Goal: Task Accomplishment & Management: Manage account settings

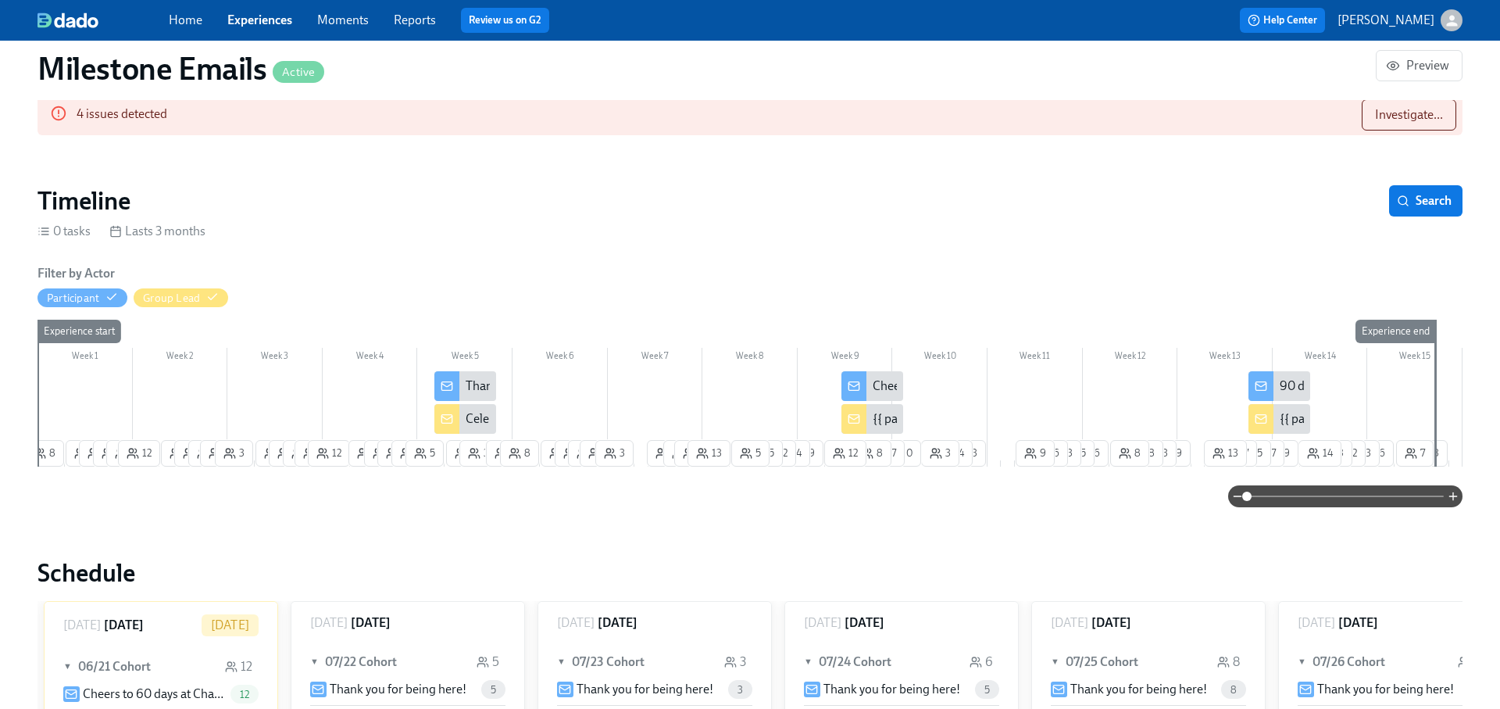
scroll to position [152, 0]
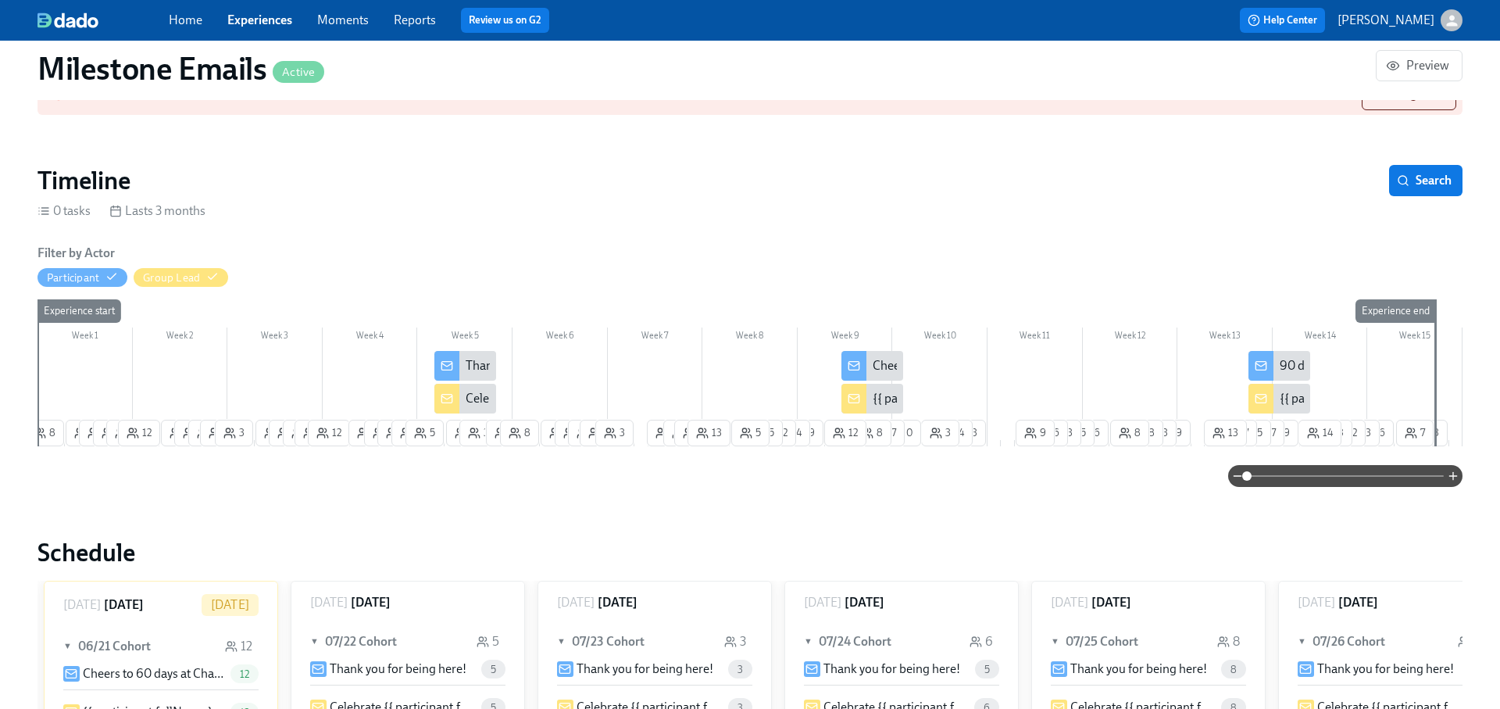
click at [1263, 395] on icon at bounding box center [1261, 398] width 13 height 13
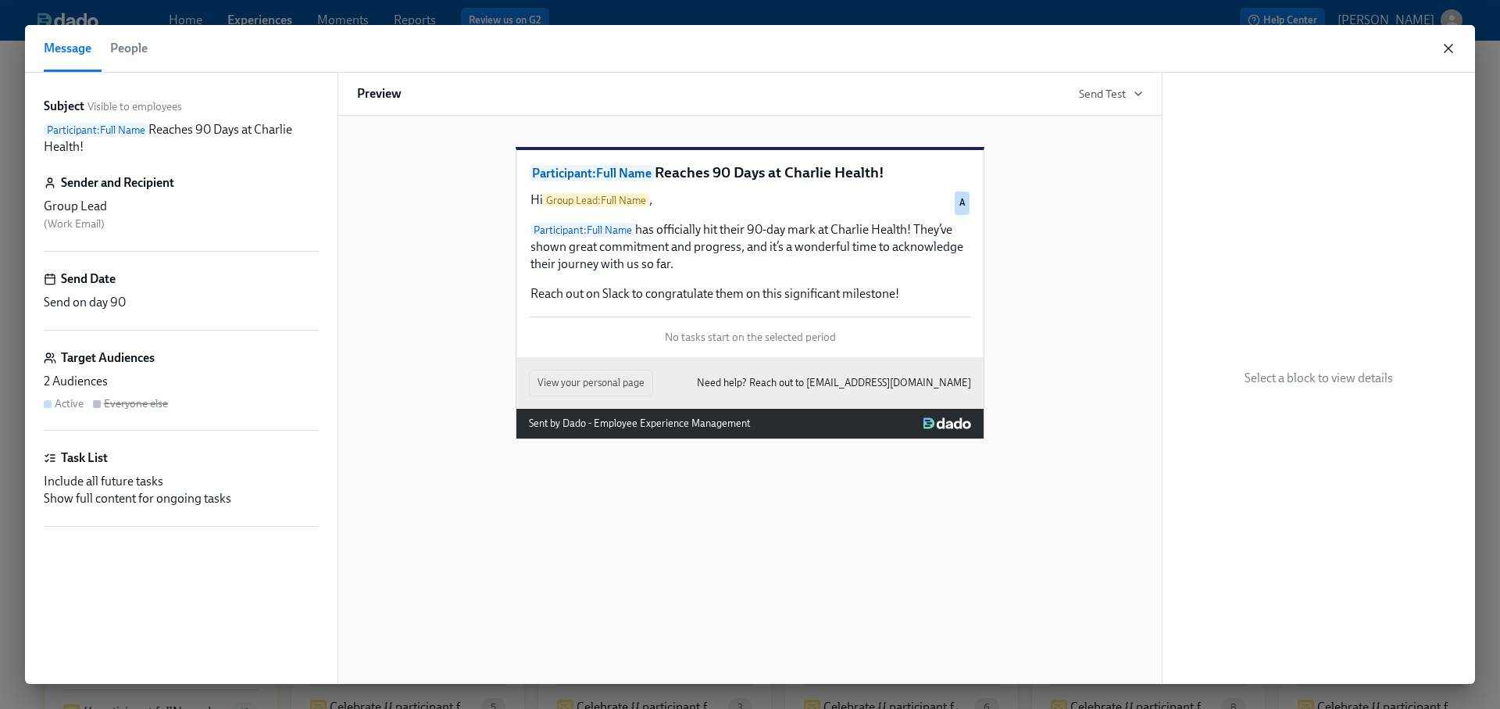
click at [1449, 46] on icon "button" at bounding box center [1449, 49] width 8 height 8
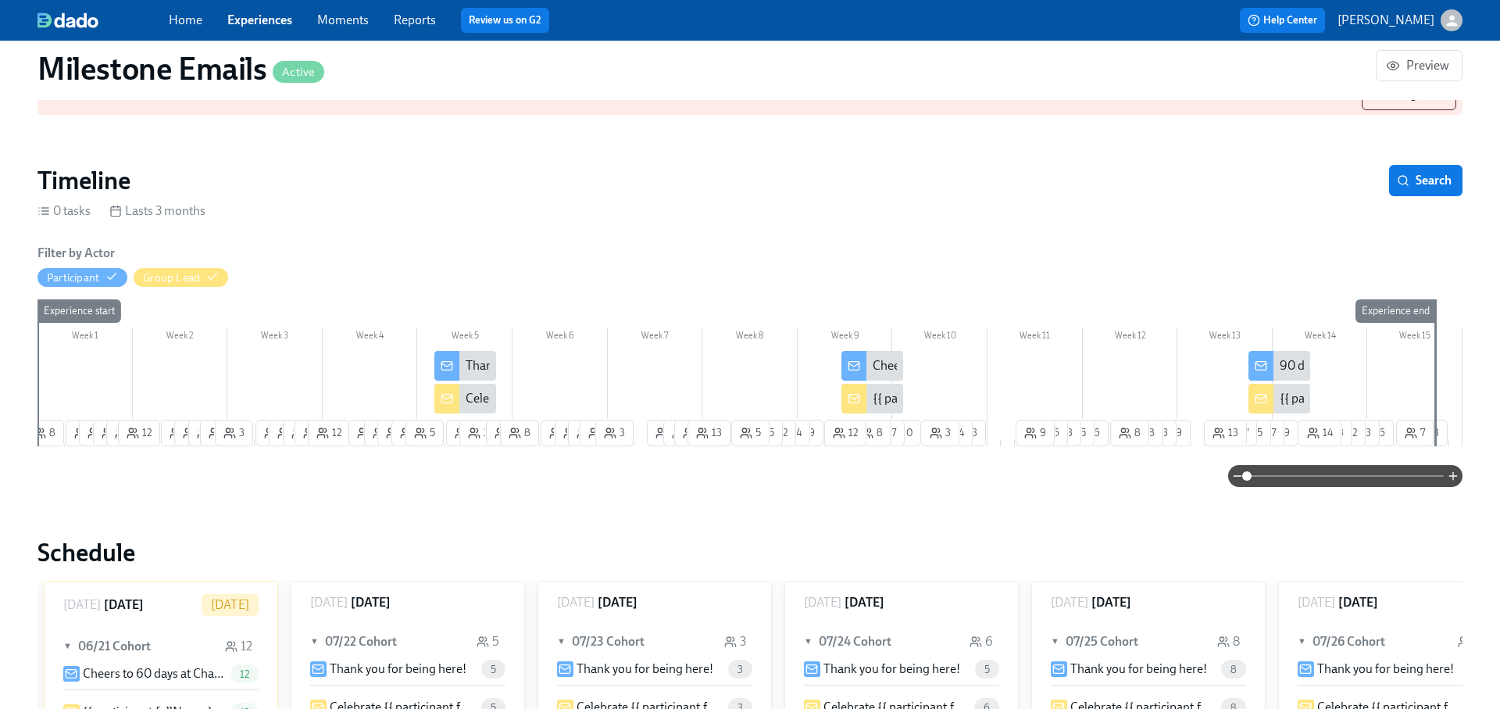
click at [1264, 366] on icon at bounding box center [1261, 365] width 13 height 13
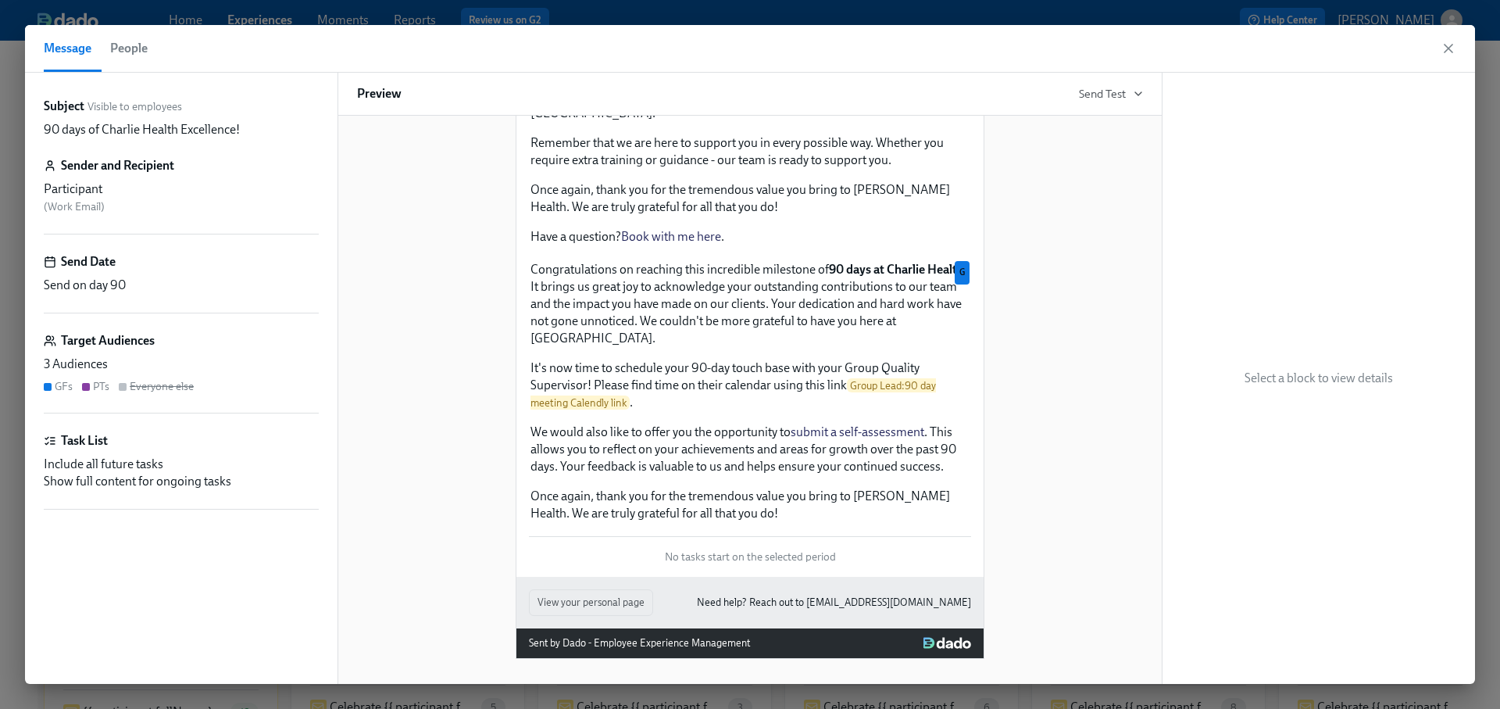
scroll to position [176, 0]
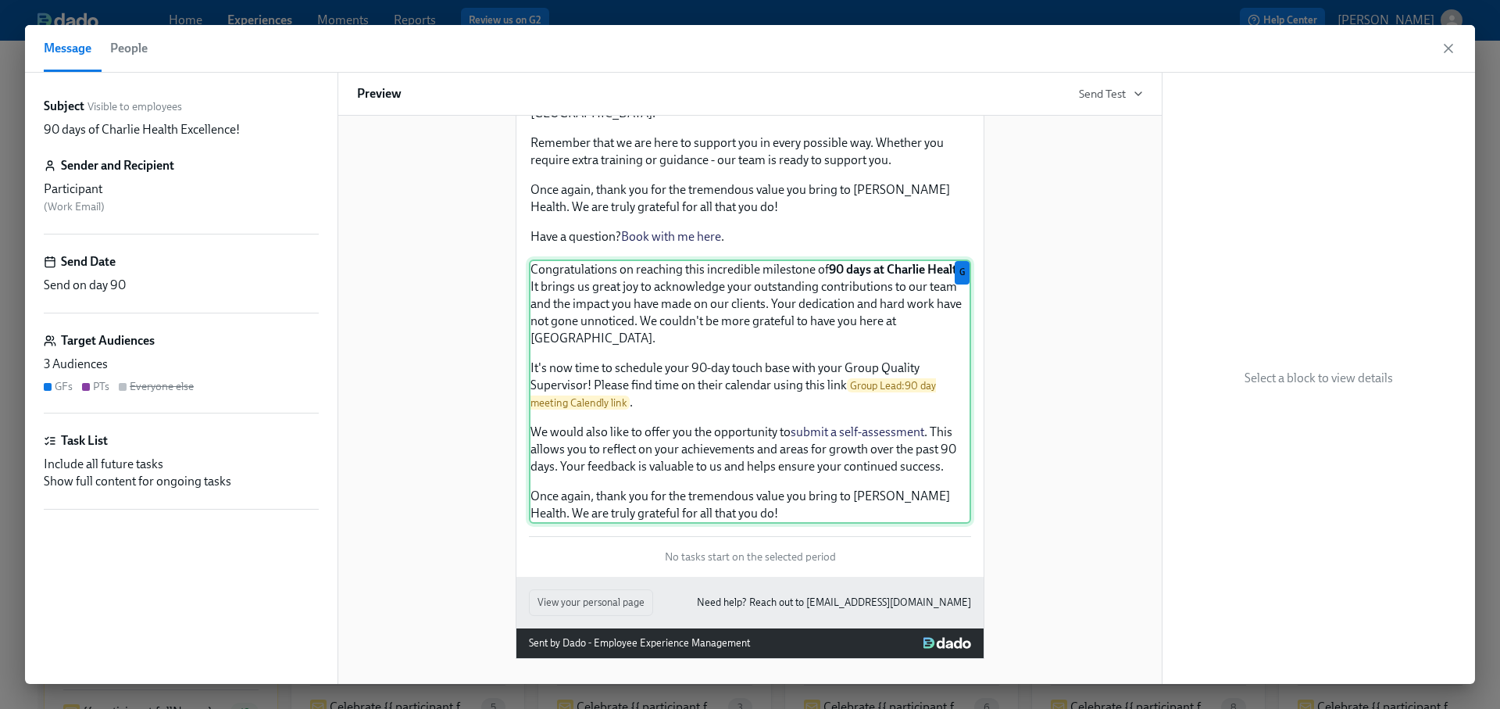
click at [888, 387] on div "Congratulations on reaching this incredible milestone of 90 days at Charlie Hea…" at bounding box center [750, 391] width 442 height 264
click at [1455, 51] on icon "button" at bounding box center [1449, 49] width 16 height 16
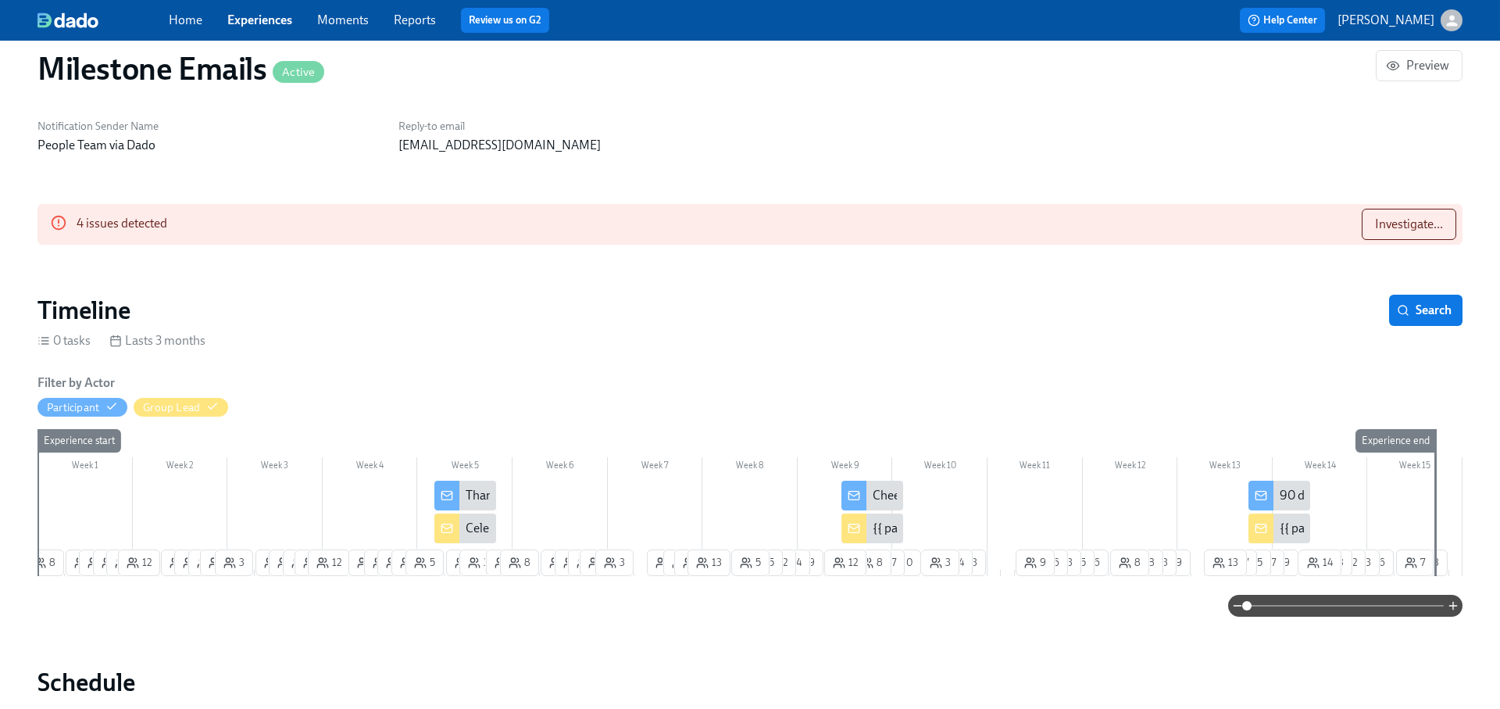
scroll to position [29, 0]
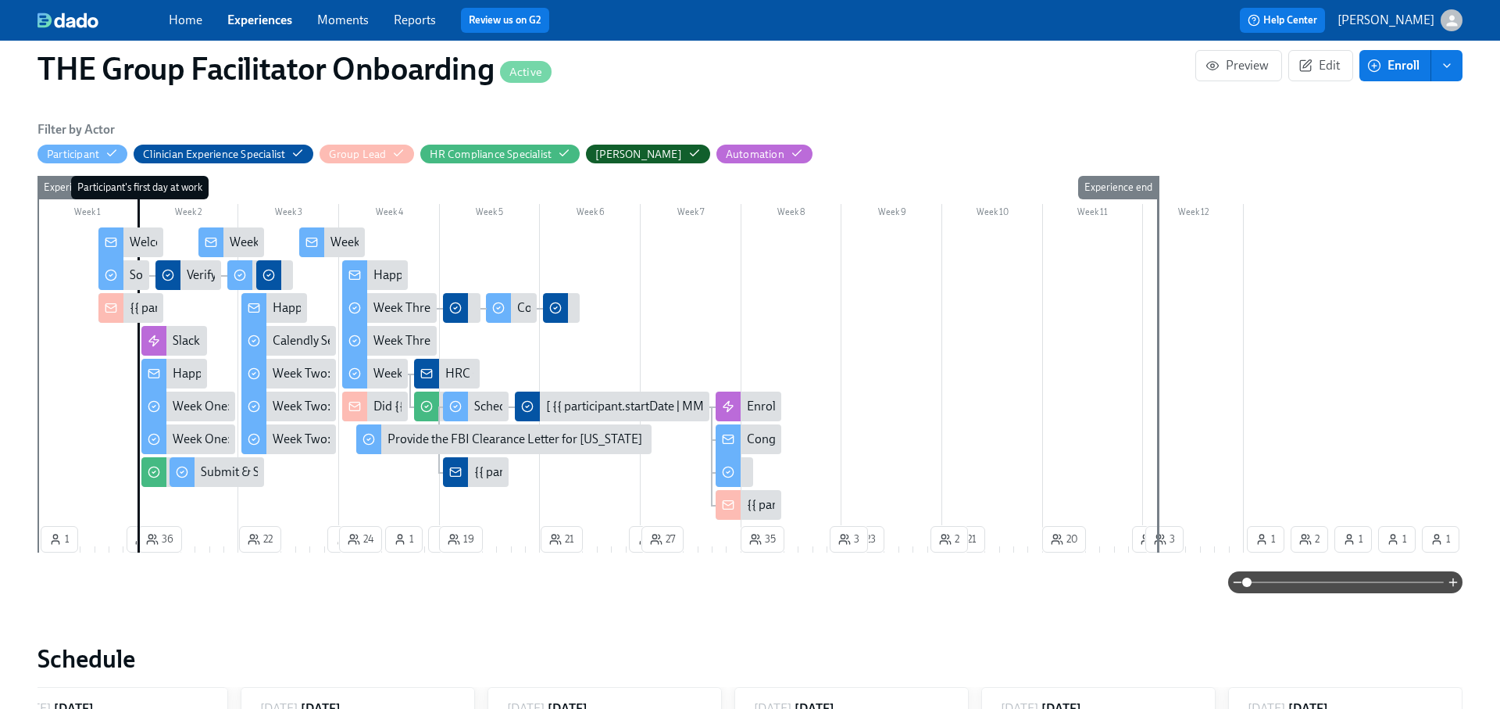
scroll to position [293, 0]
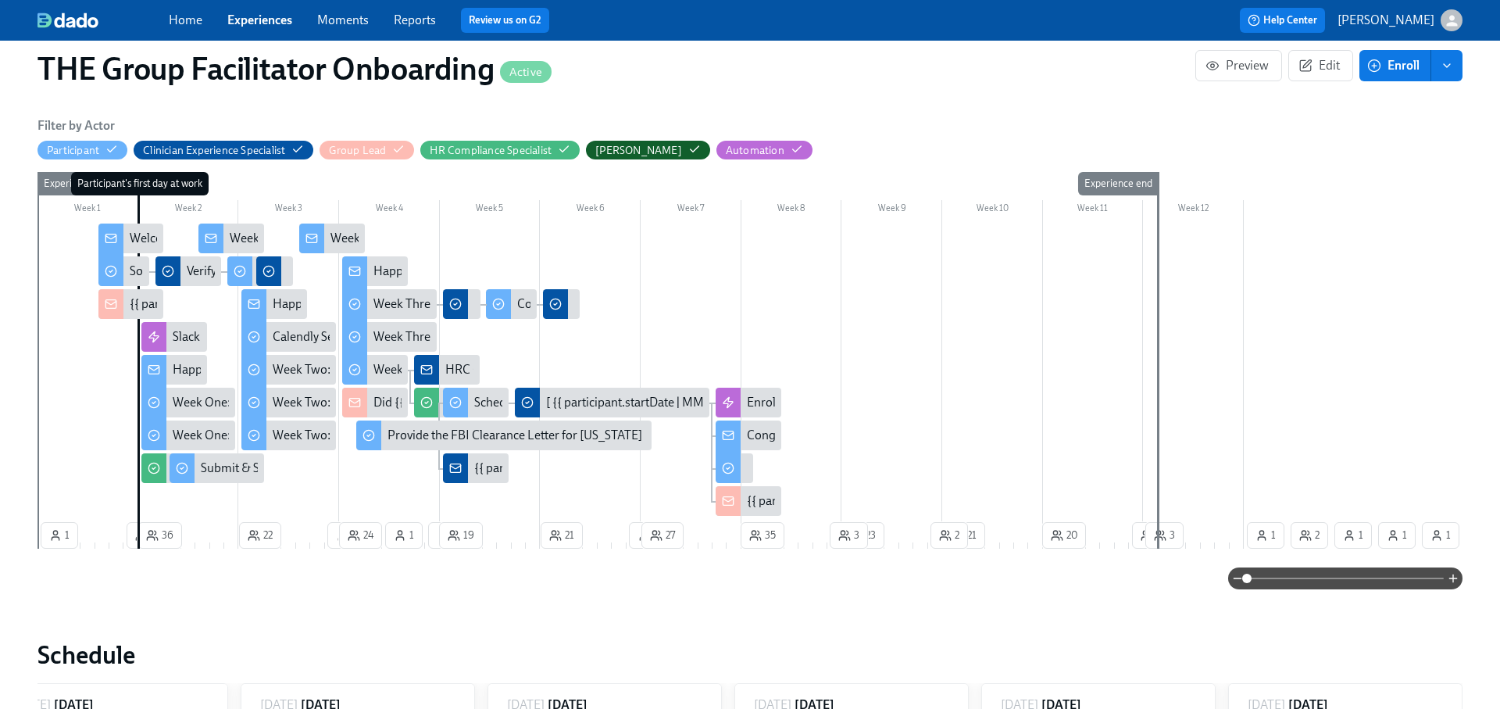
click at [187, 366] on div "Happy First Day!" at bounding box center [217, 369] width 88 height 17
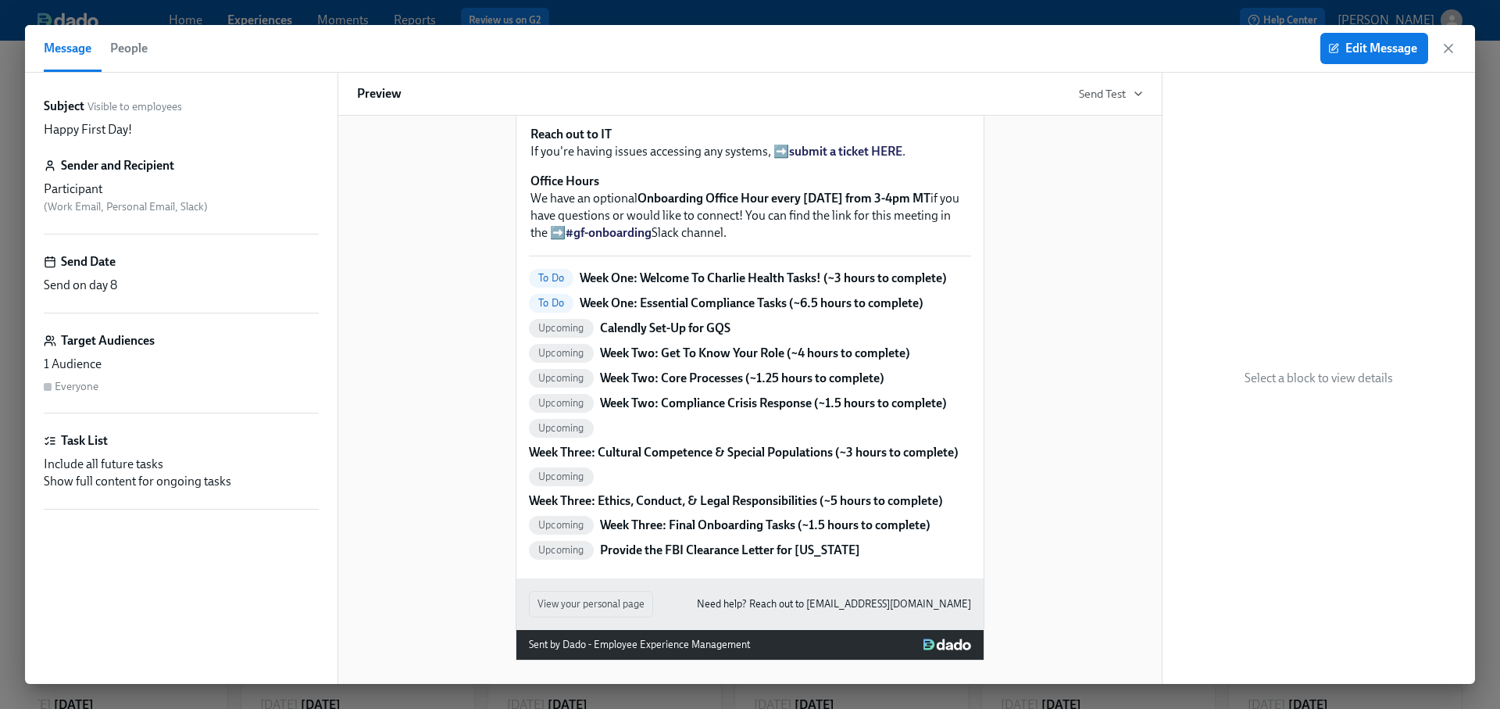
scroll to position [441, 0]
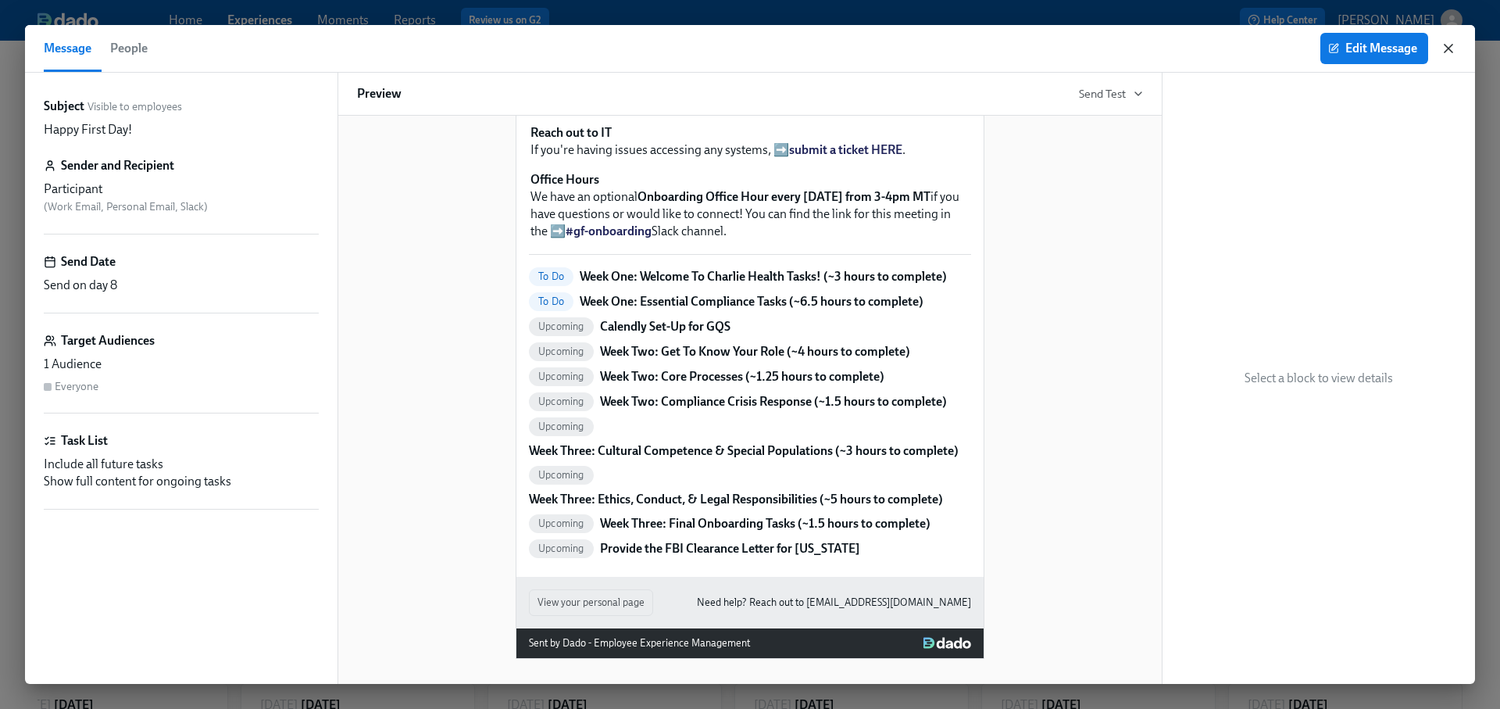
click at [1445, 45] on icon "button" at bounding box center [1449, 49] width 16 height 16
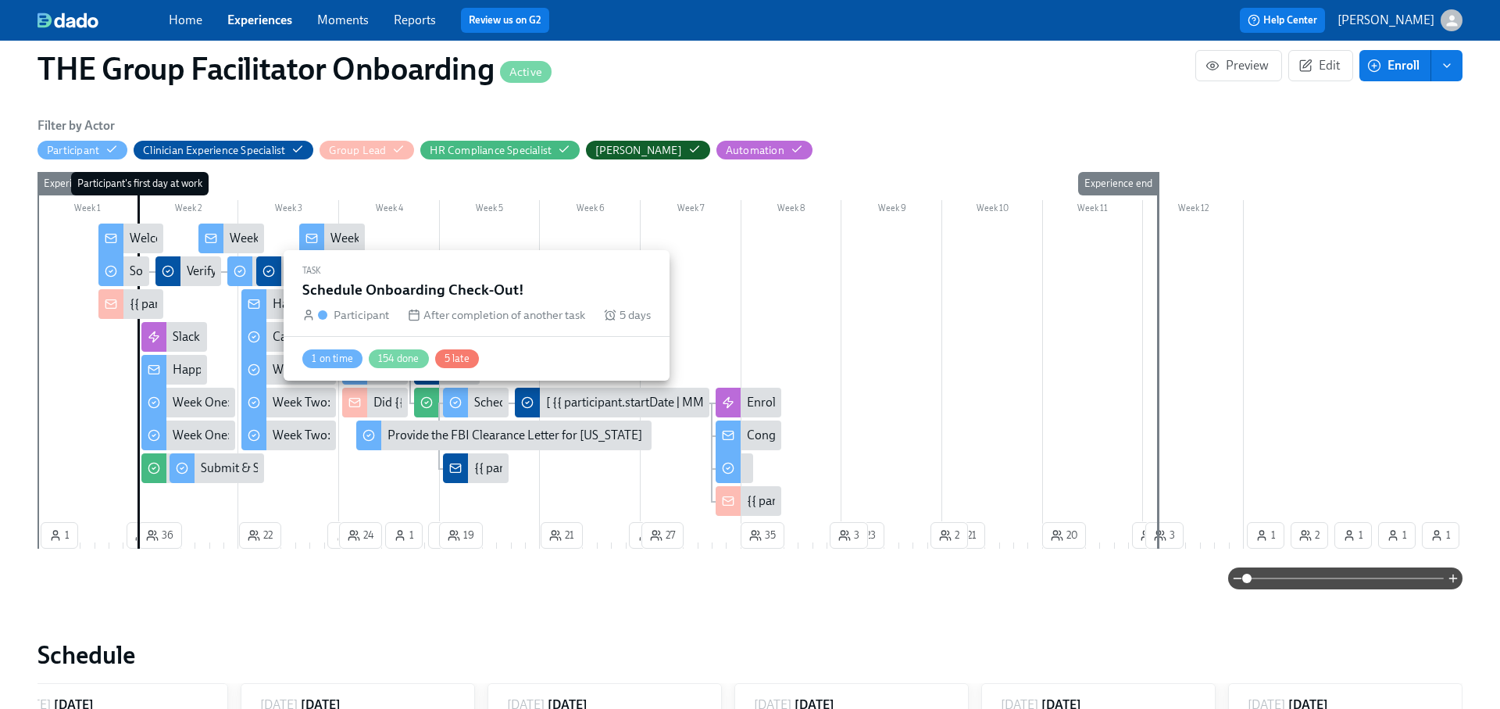
click at [488, 409] on div "Schedule Onboarding Check-Out!" at bounding box center [564, 402] width 180 height 17
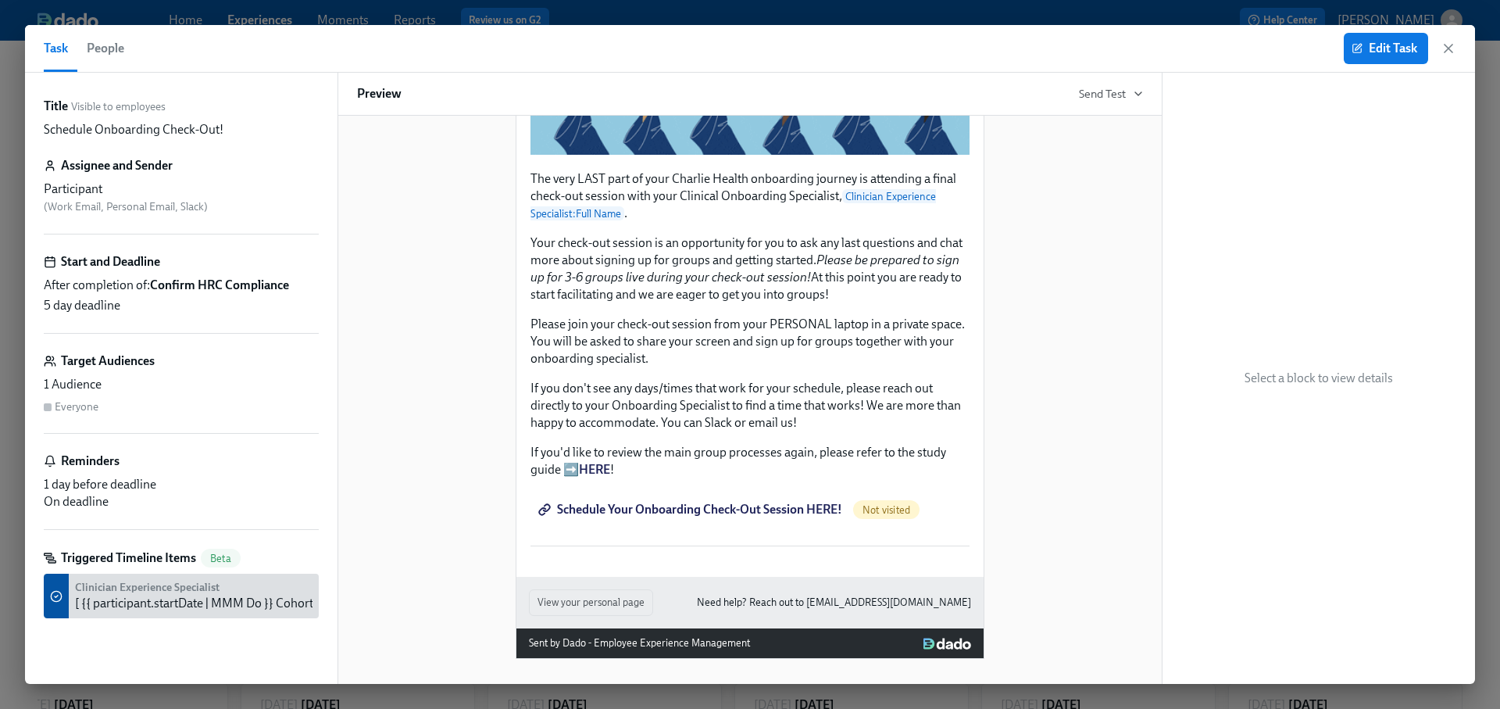
scroll to position [408, 0]
click at [692, 505] on div "Schedule Your Onboarding Check-Out Session HERE! Not visited" at bounding box center [750, 509] width 442 height 34
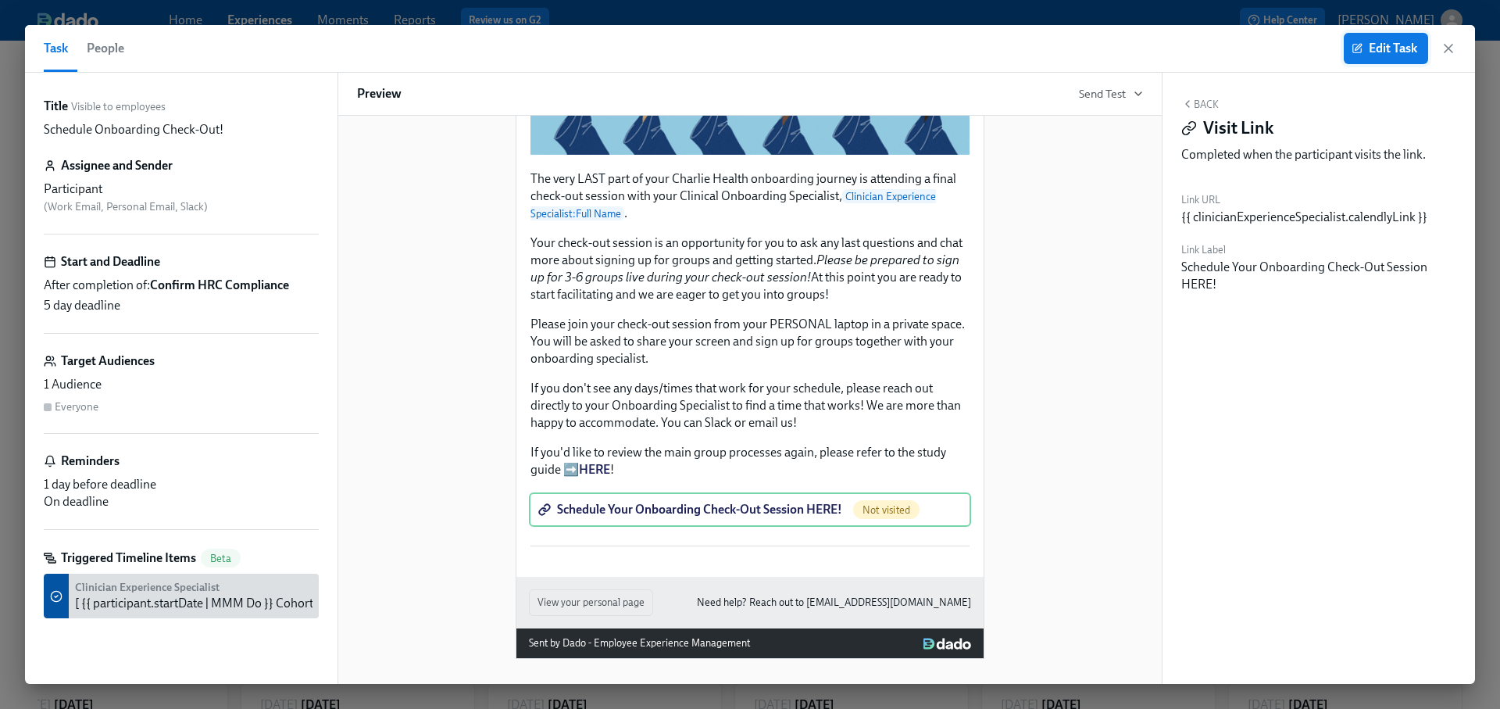
click at [1370, 46] on span "Edit Task" at bounding box center [1386, 49] width 63 height 16
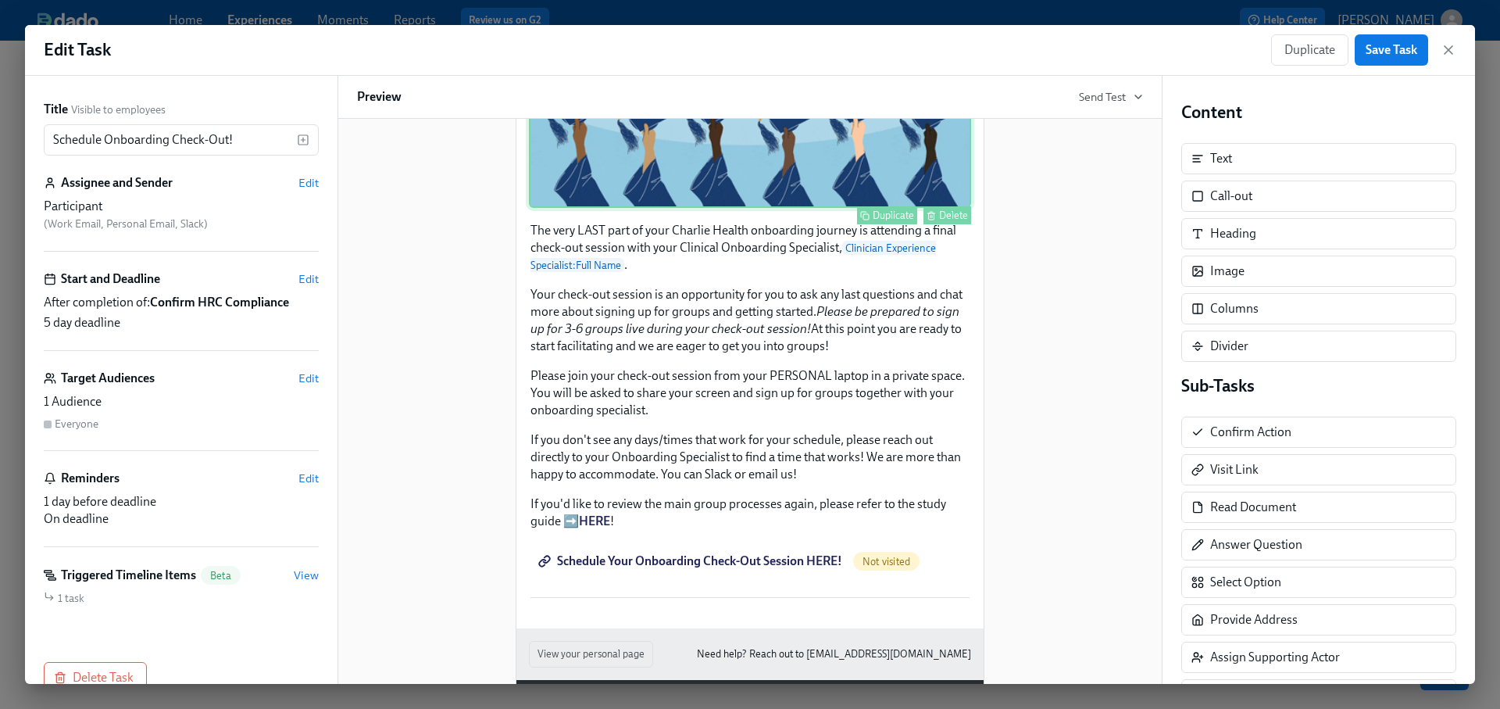
scroll to position [412, 0]
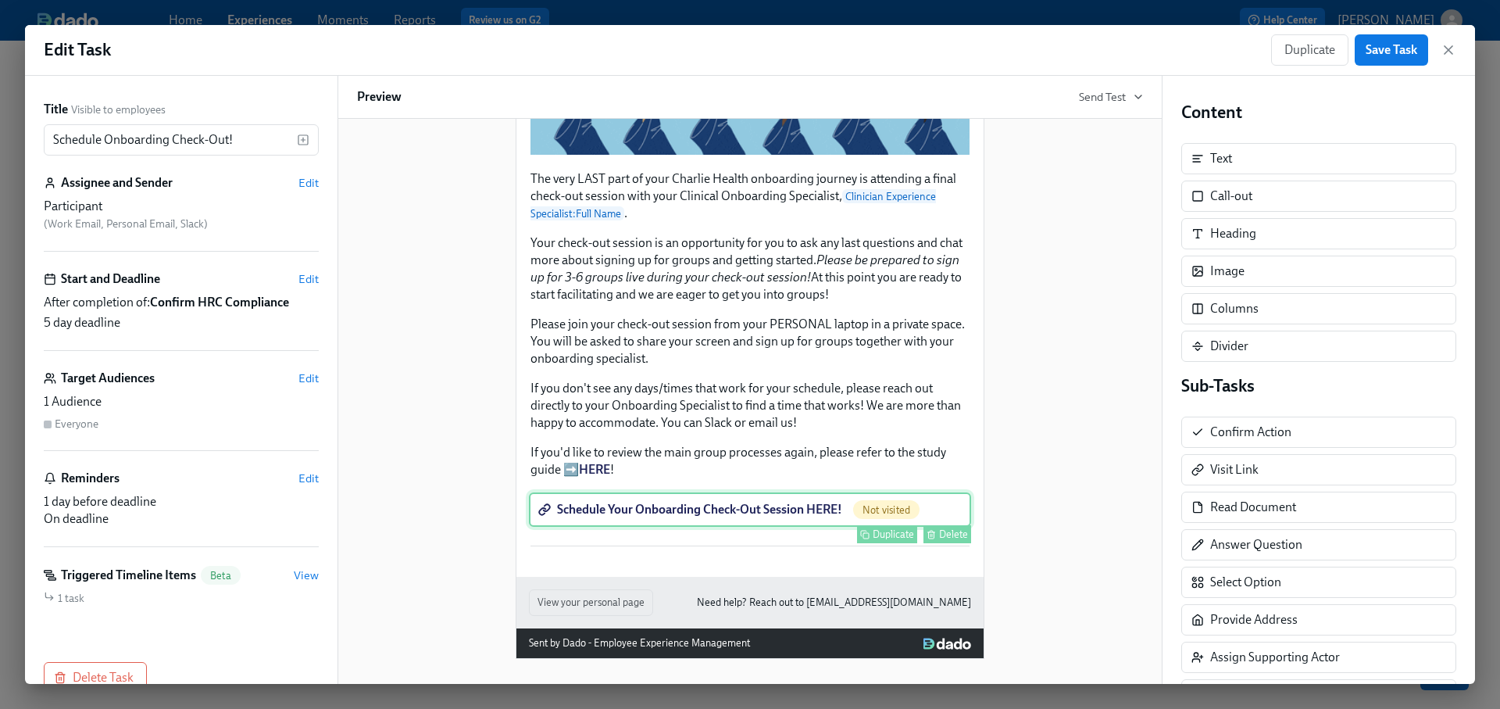
click at [777, 516] on div "Schedule Your Onboarding Check-Out Session HERE! Not visited Duplicate Delete" at bounding box center [750, 509] width 442 height 34
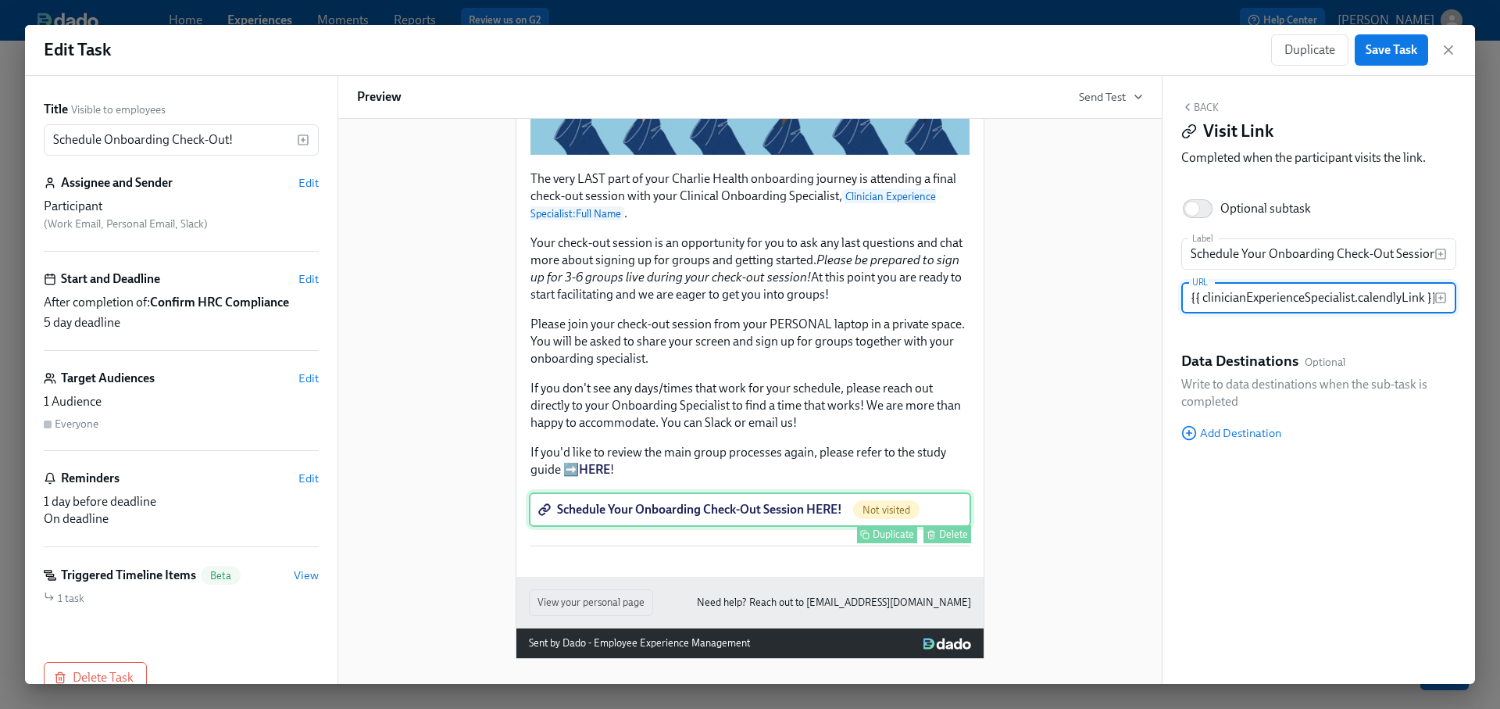
scroll to position [0, 2]
click at [1447, 48] on icon "button" at bounding box center [1449, 50] width 8 height 8
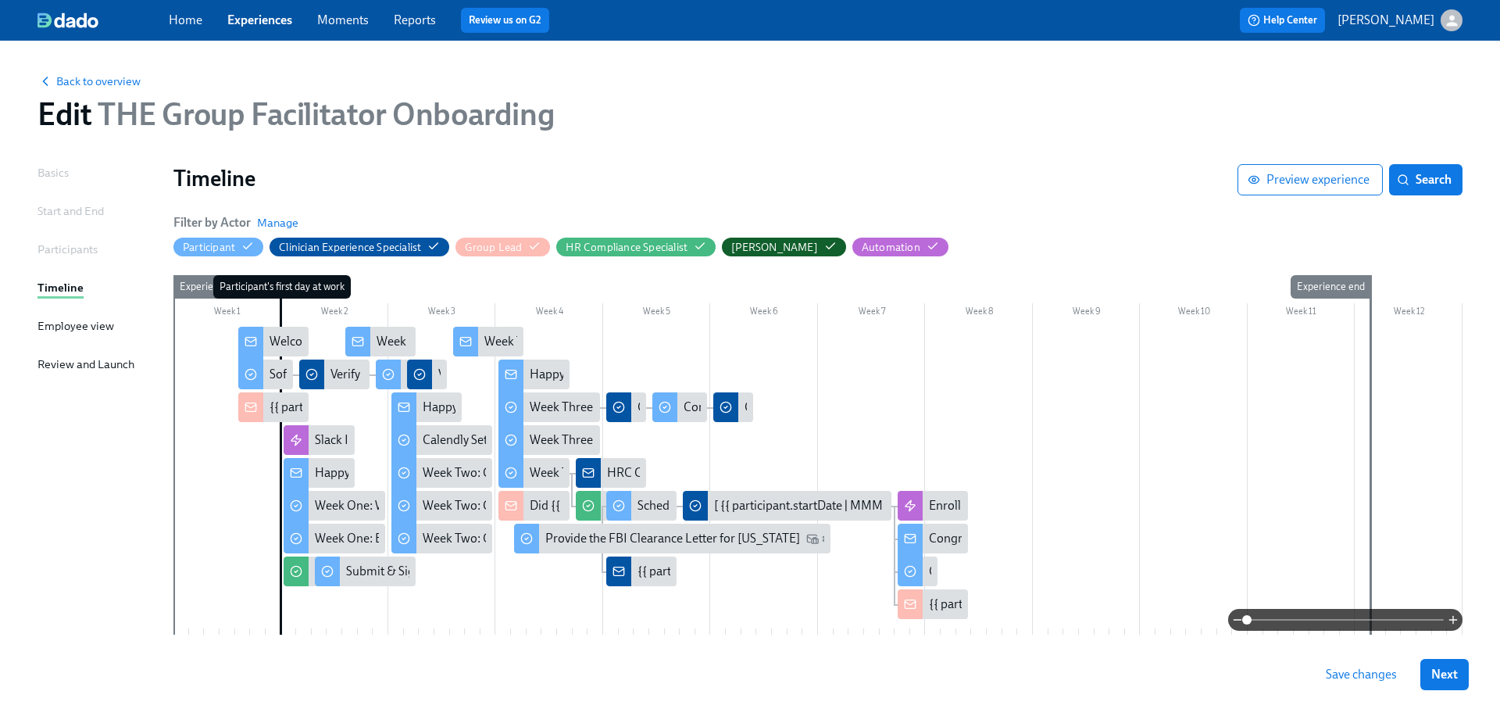
click at [252, 1] on div "Home Experiences Moments Reports Review us on G2 Help Center [PERSON_NAME]" at bounding box center [750, 20] width 1500 height 41
click at [244, 19] on link "Experiences" at bounding box center [259, 20] width 65 height 15
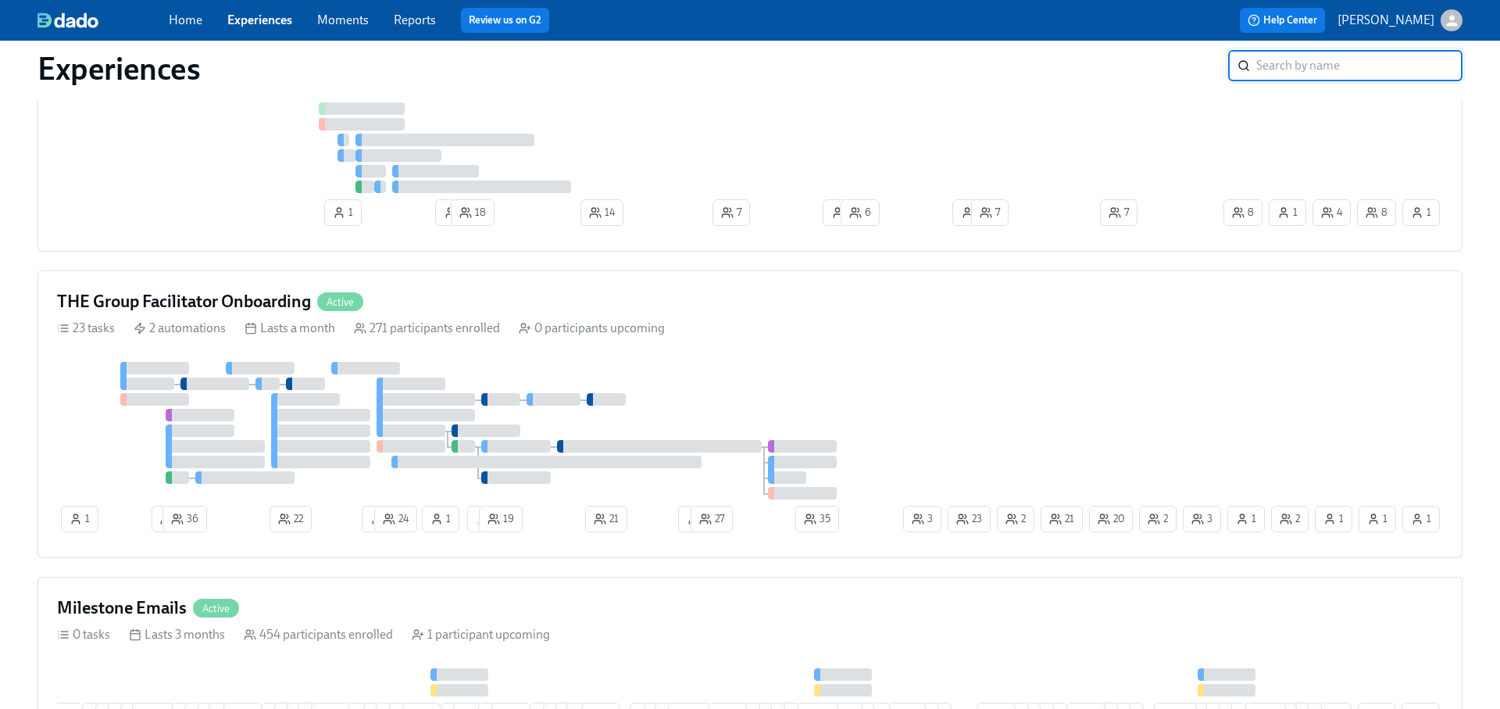
scroll to position [1764, 0]
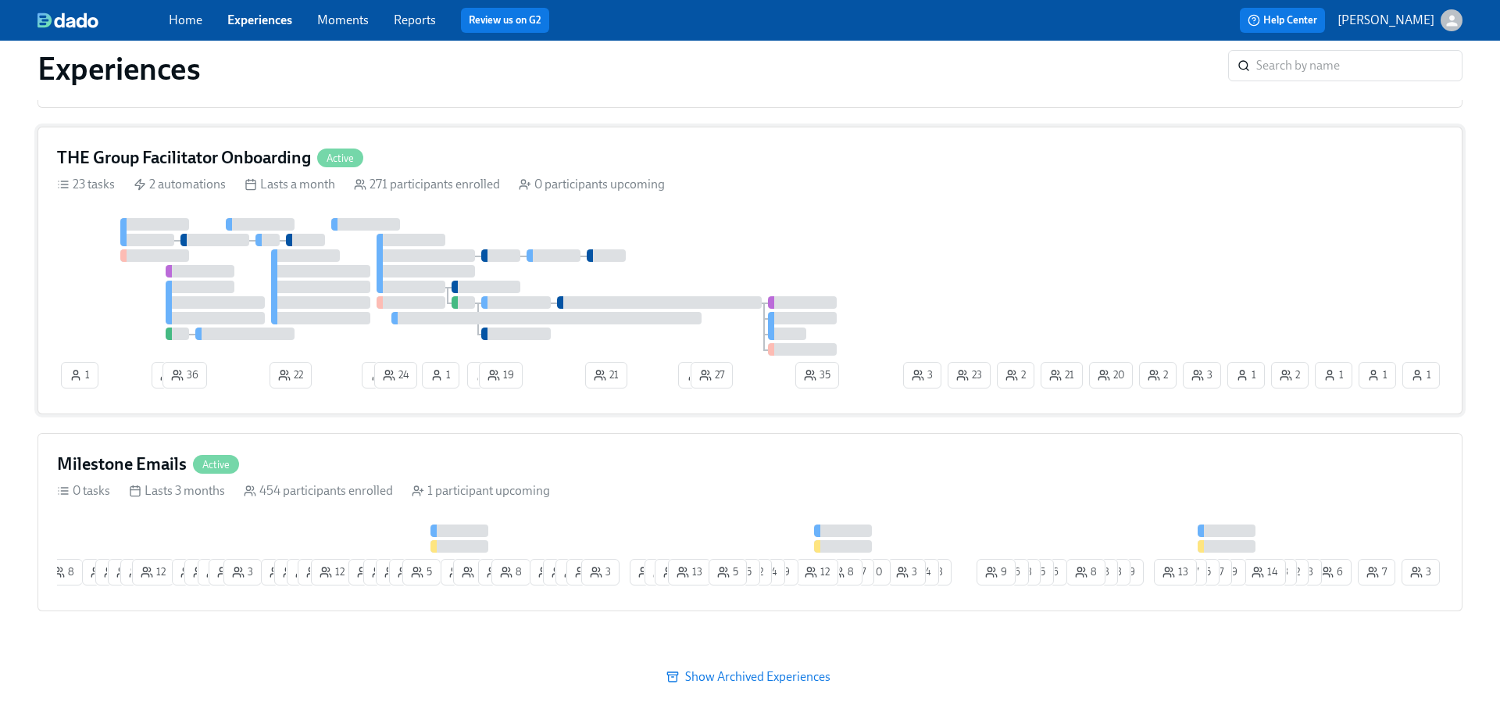
click at [500, 169] on div "THE Group Facilitator Onboarding Active 23 tasks 2 automations Lasts a month 27…" at bounding box center [750, 271] width 1425 height 288
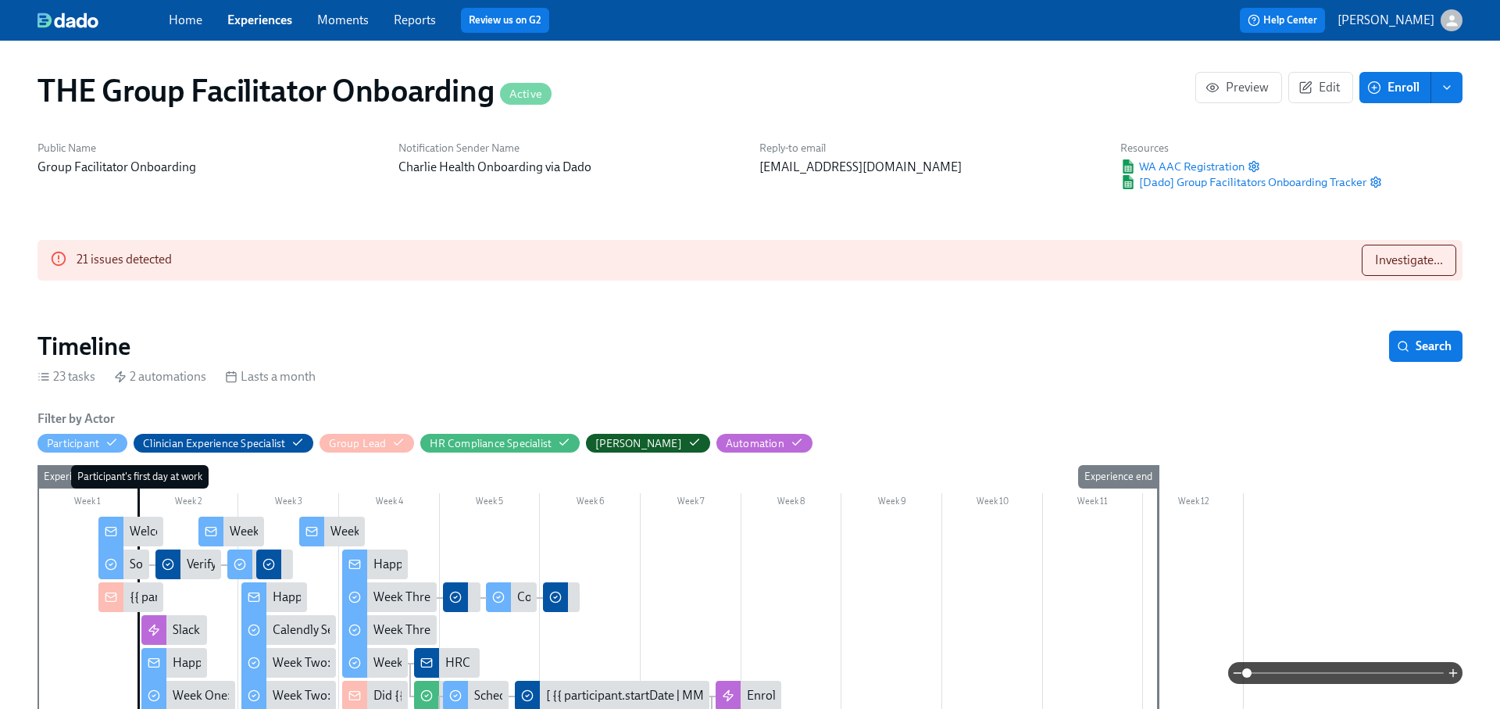
scroll to position [0, 23449]
